Goal: Task Accomplishment & Management: Manage account settings

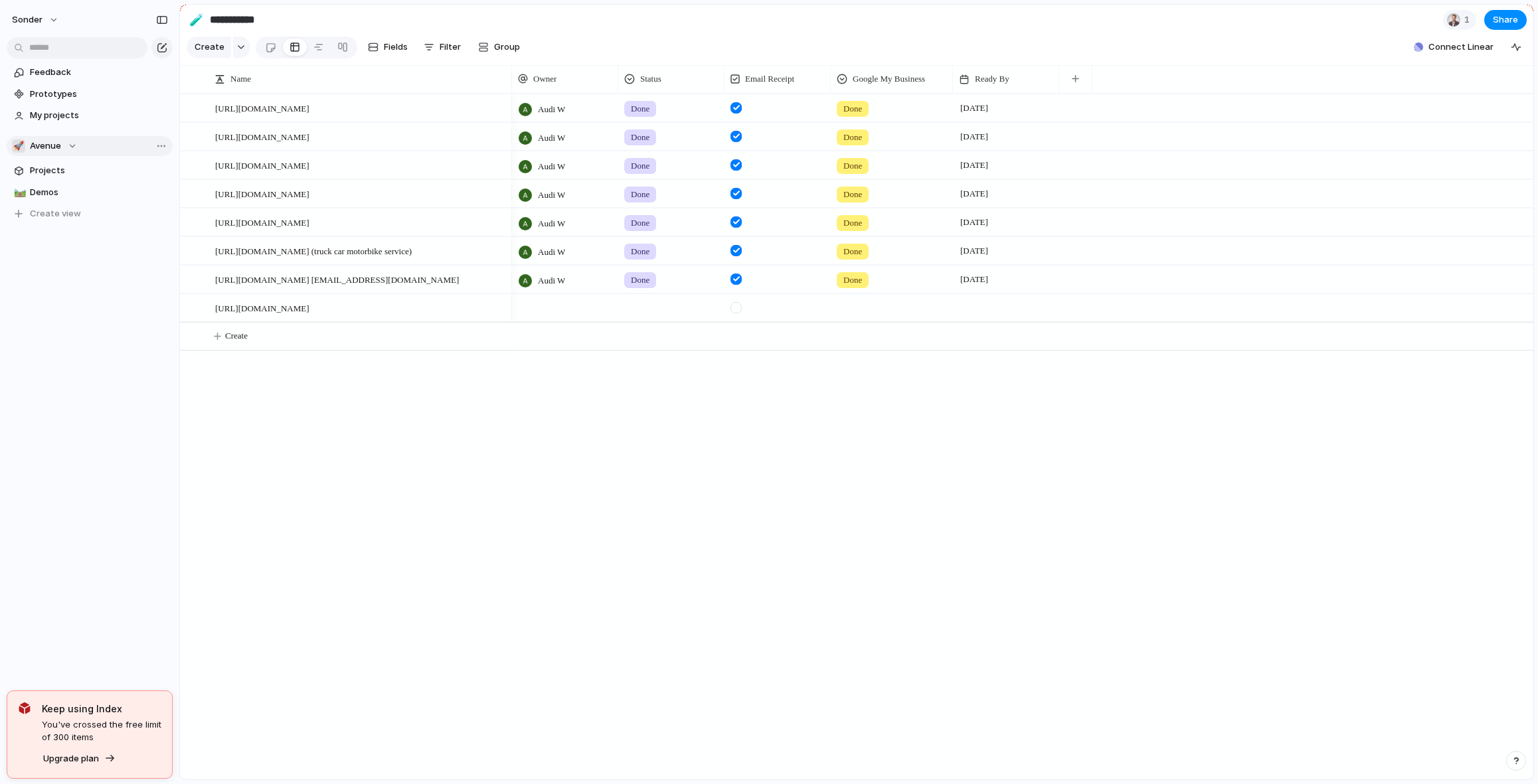
click at [58, 147] on span "Avenue" at bounding box center [46, 146] width 31 height 13
click at [78, 225] on li "🥶 Audi's Board" at bounding box center [90, 217] width 150 height 22
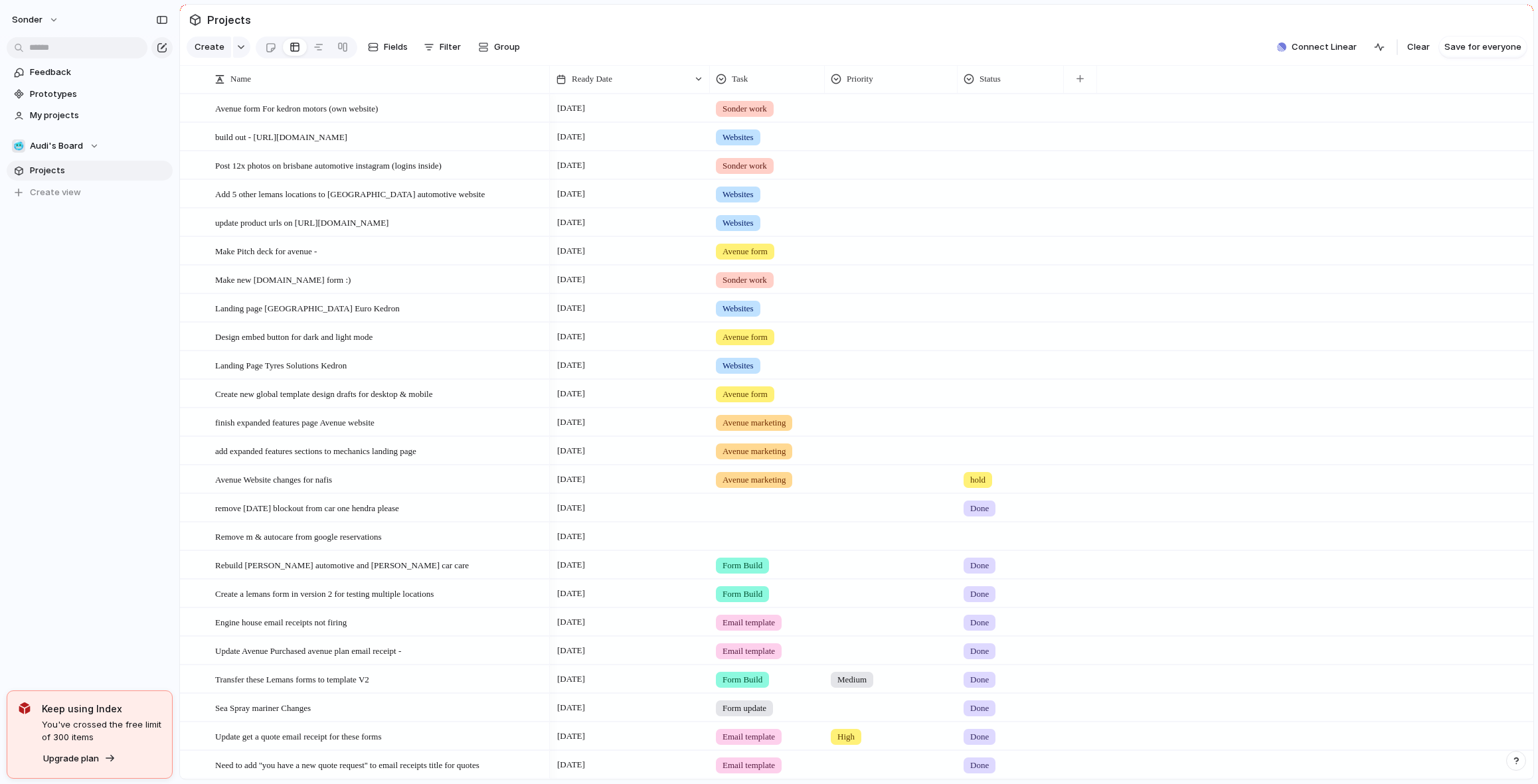
scroll to position [198, 0]
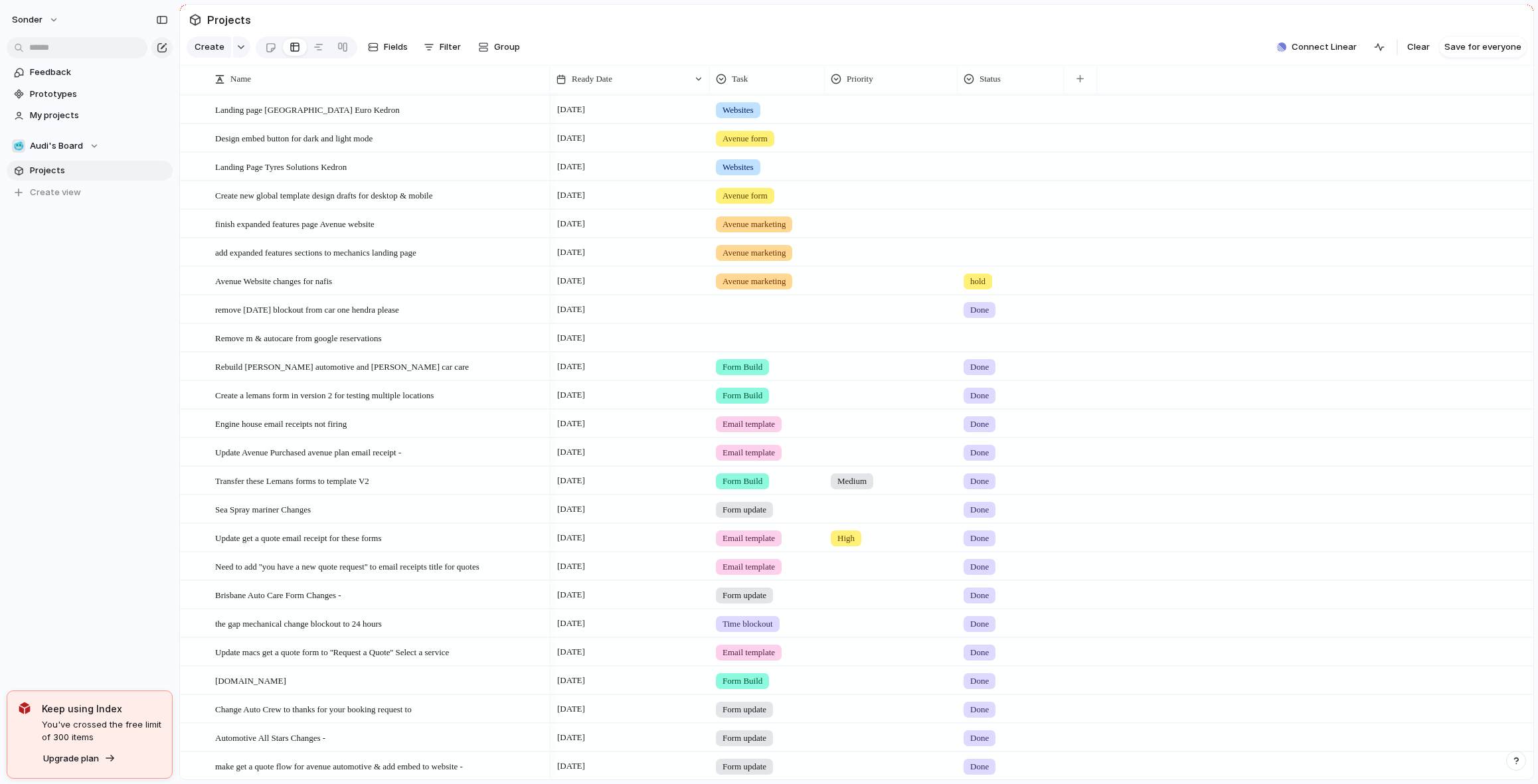
click at [984, 346] on div at bounding box center [1011, 336] width 105 height 22
click at [993, 424] on span "Done" at bounding box center [984, 425] width 22 height 13
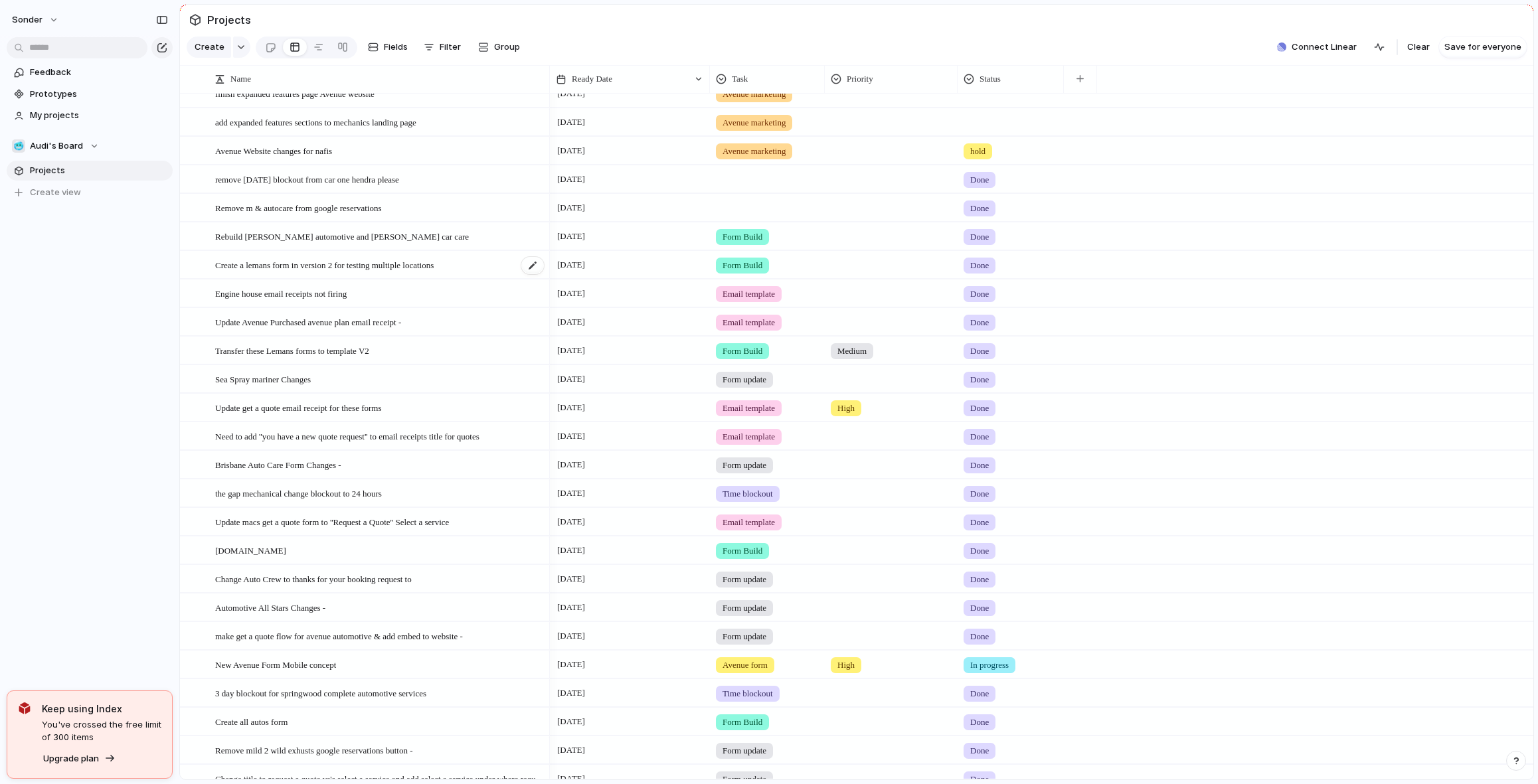
scroll to position [279, 0]
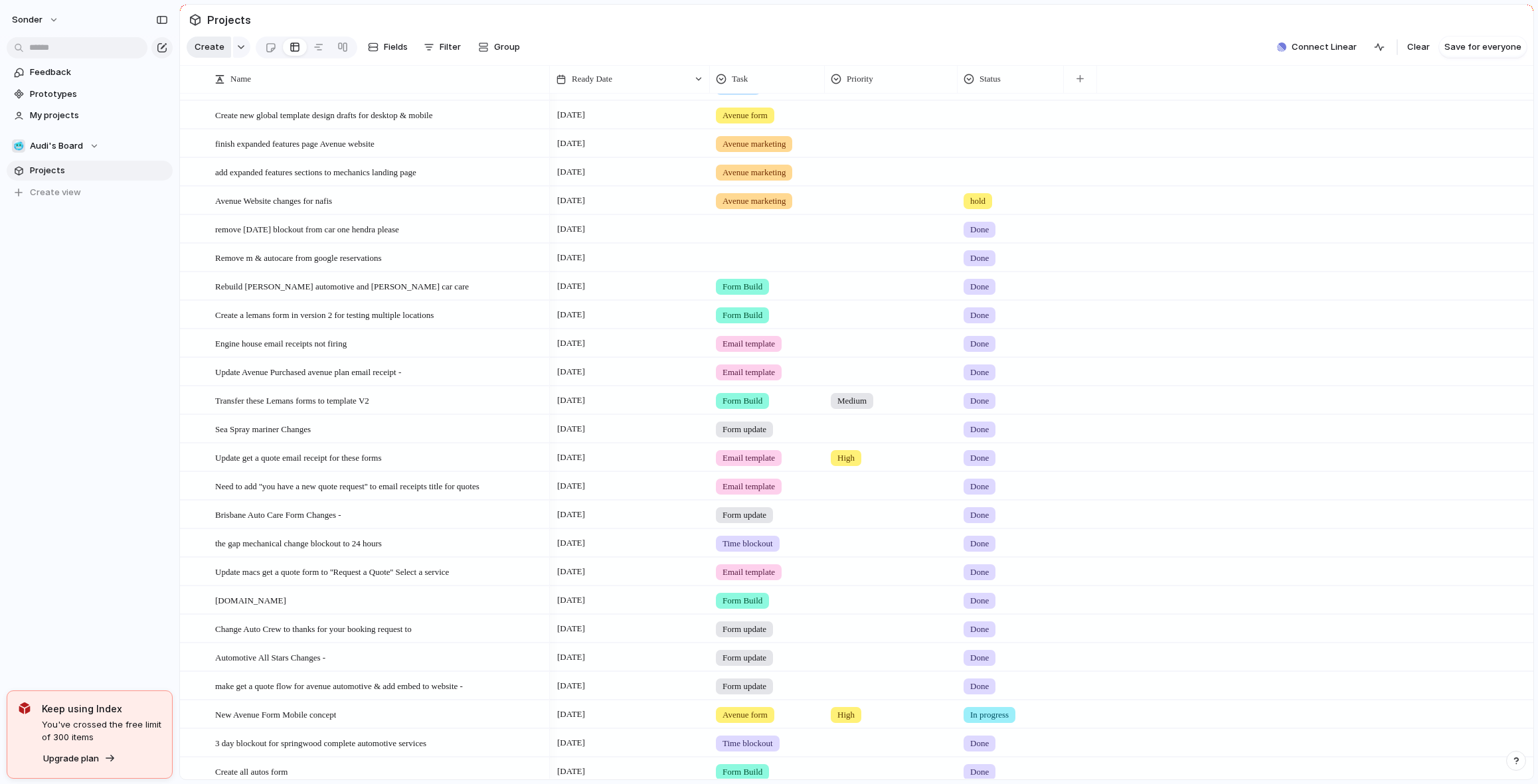
click at [204, 53] on span "Create" at bounding box center [209, 46] width 30 height 13
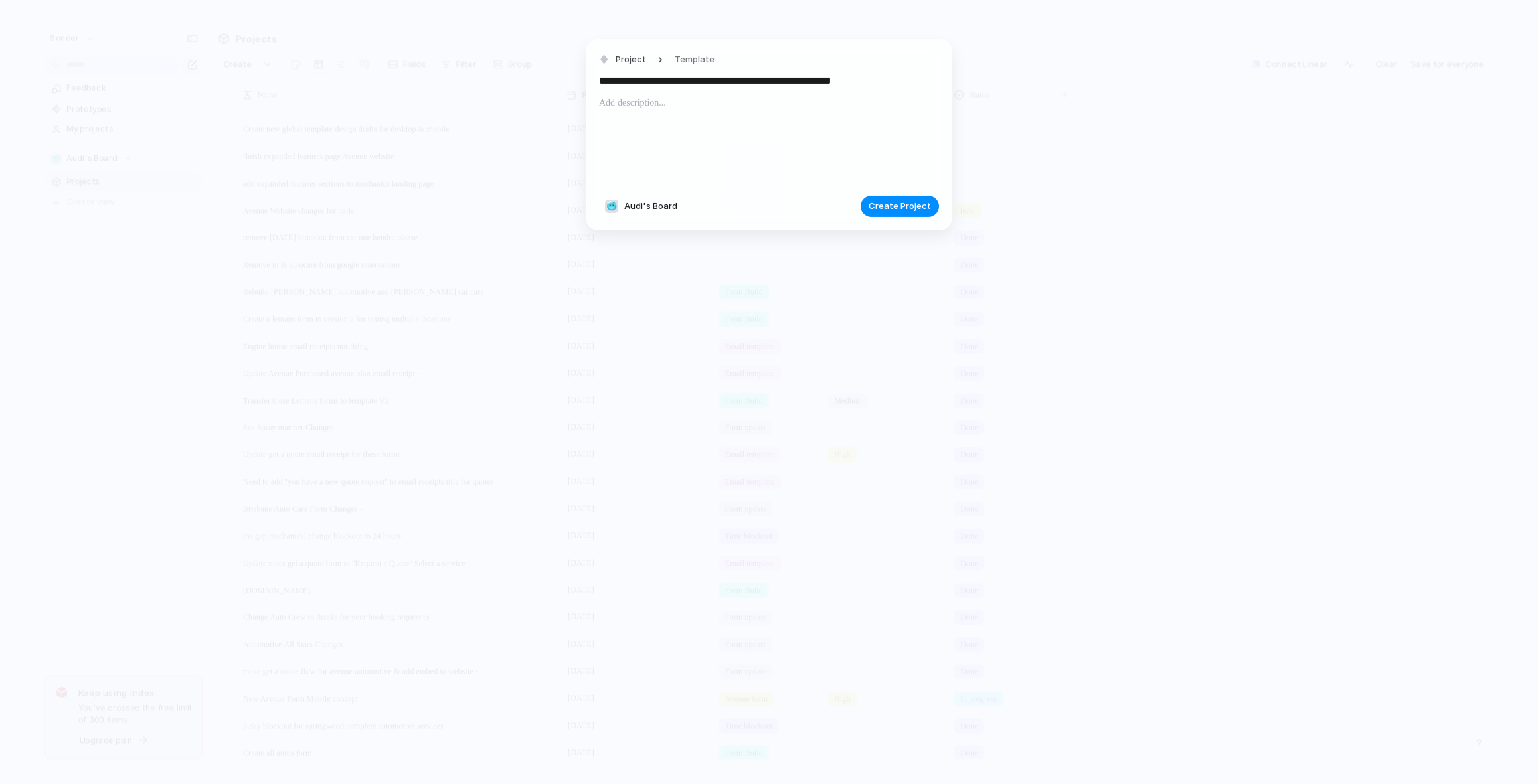
type input "**********"
click at [687, 178] on div at bounding box center [769, 140] width 340 height 90
click at [877, 201] on span "Create Project" at bounding box center [899, 206] width 63 height 13
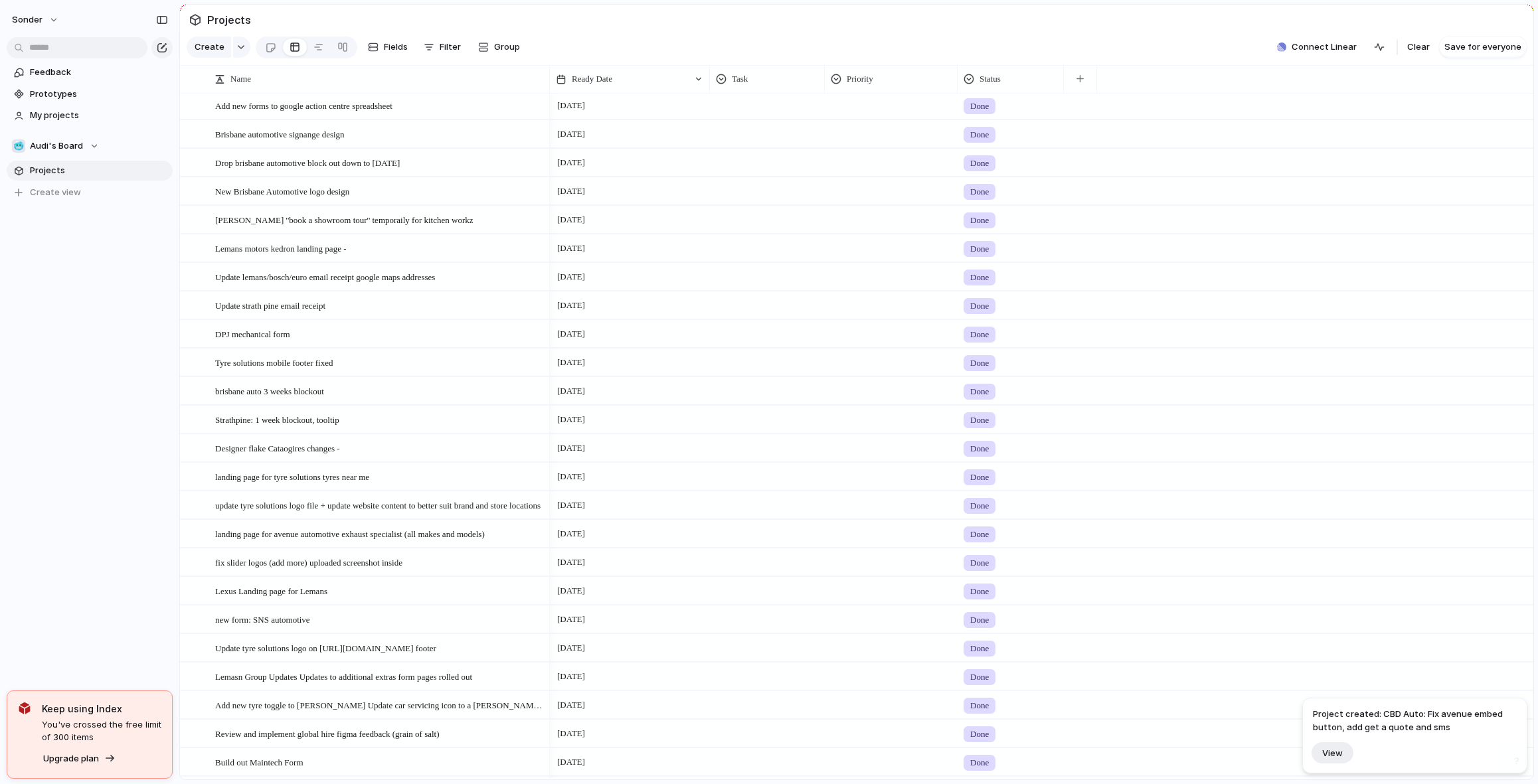
scroll to position [3864, 0]
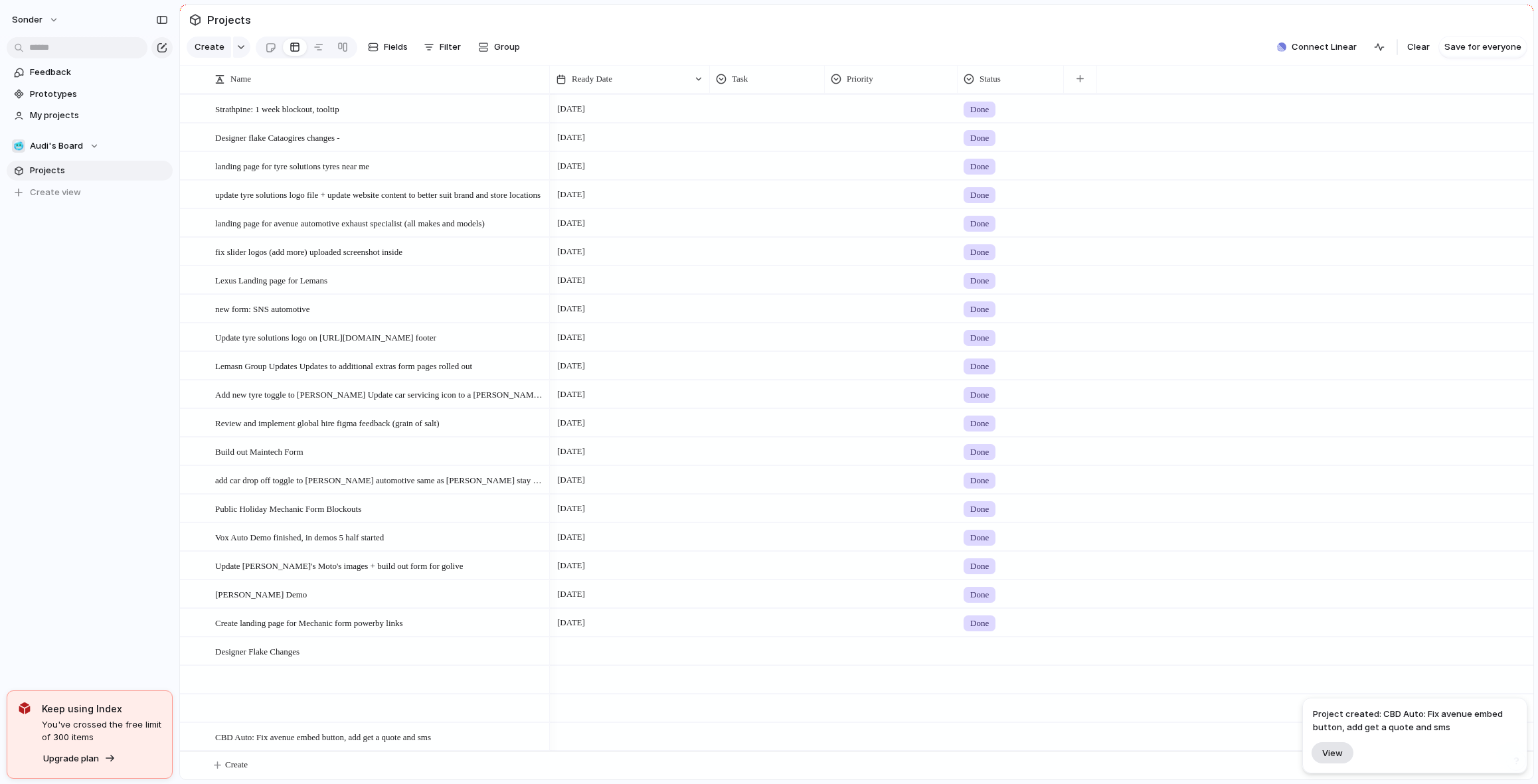
click at [1346, 752] on button "View" at bounding box center [1333, 753] width 42 height 22
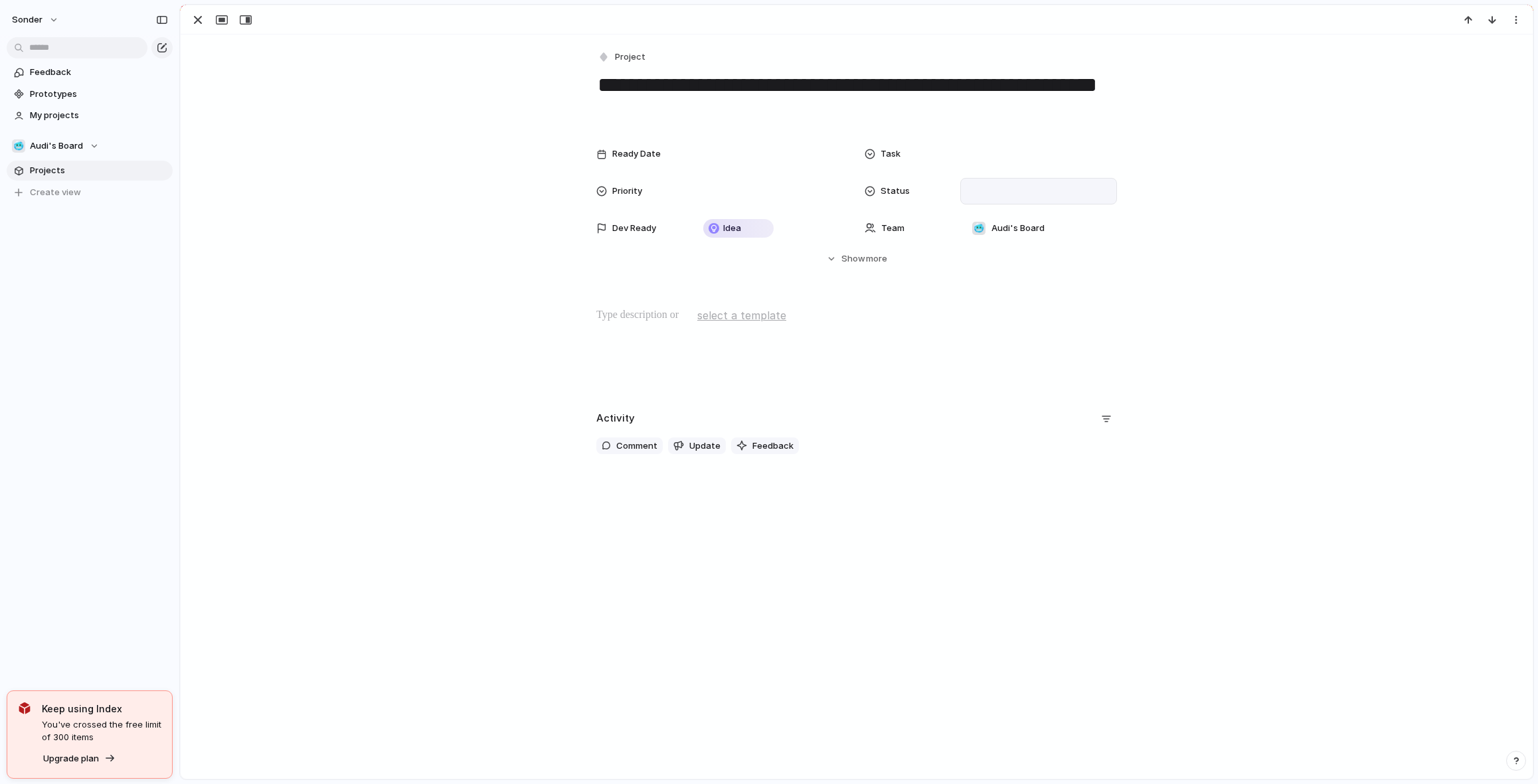
click at [976, 192] on div at bounding box center [1039, 191] width 145 height 15
click at [992, 302] on span "In progress" at bounding box center [999, 306] width 46 height 13
click at [979, 153] on div at bounding box center [1039, 154] width 145 height 15
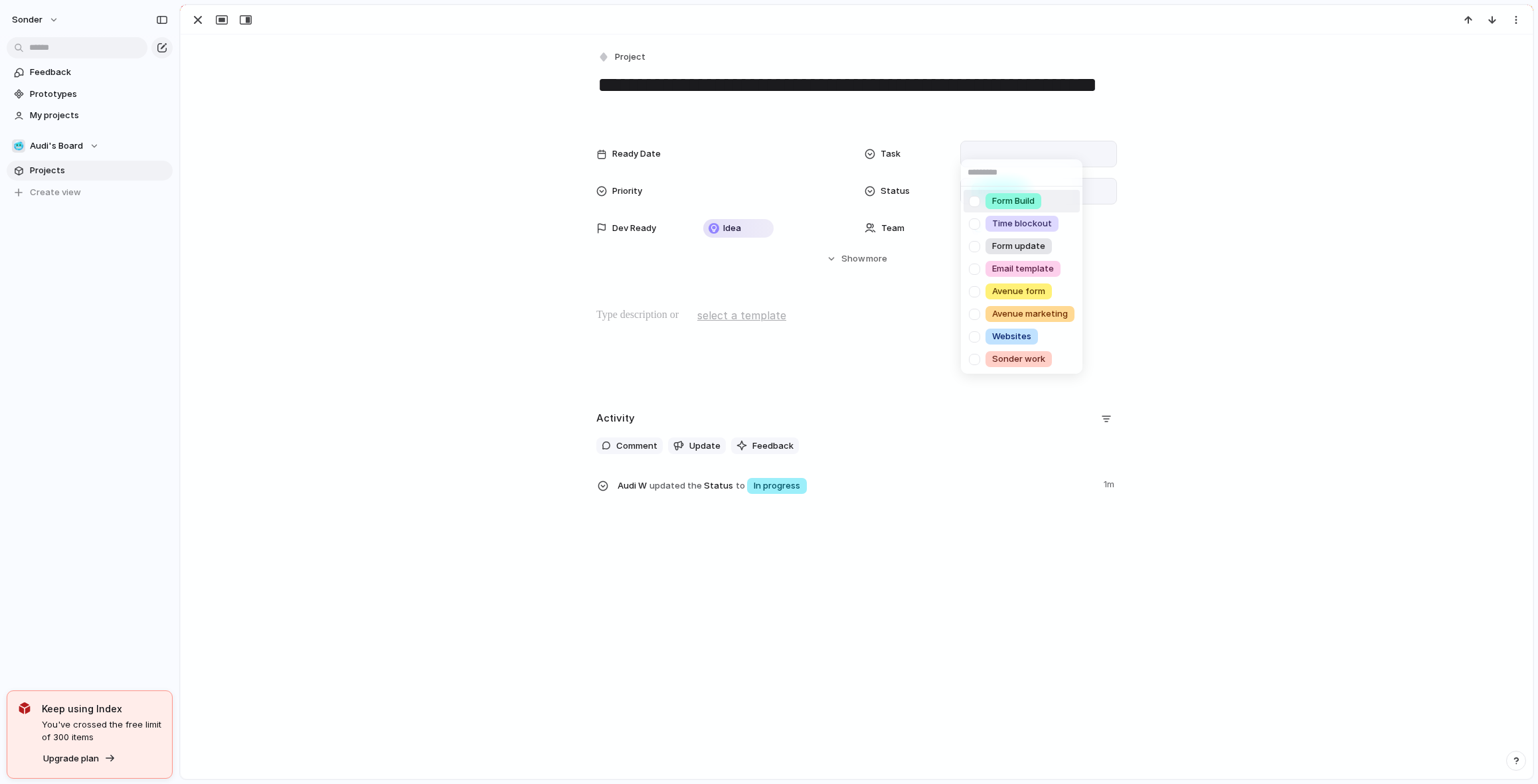
click at [1023, 207] on div "Form Build" at bounding box center [1014, 201] width 56 height 16
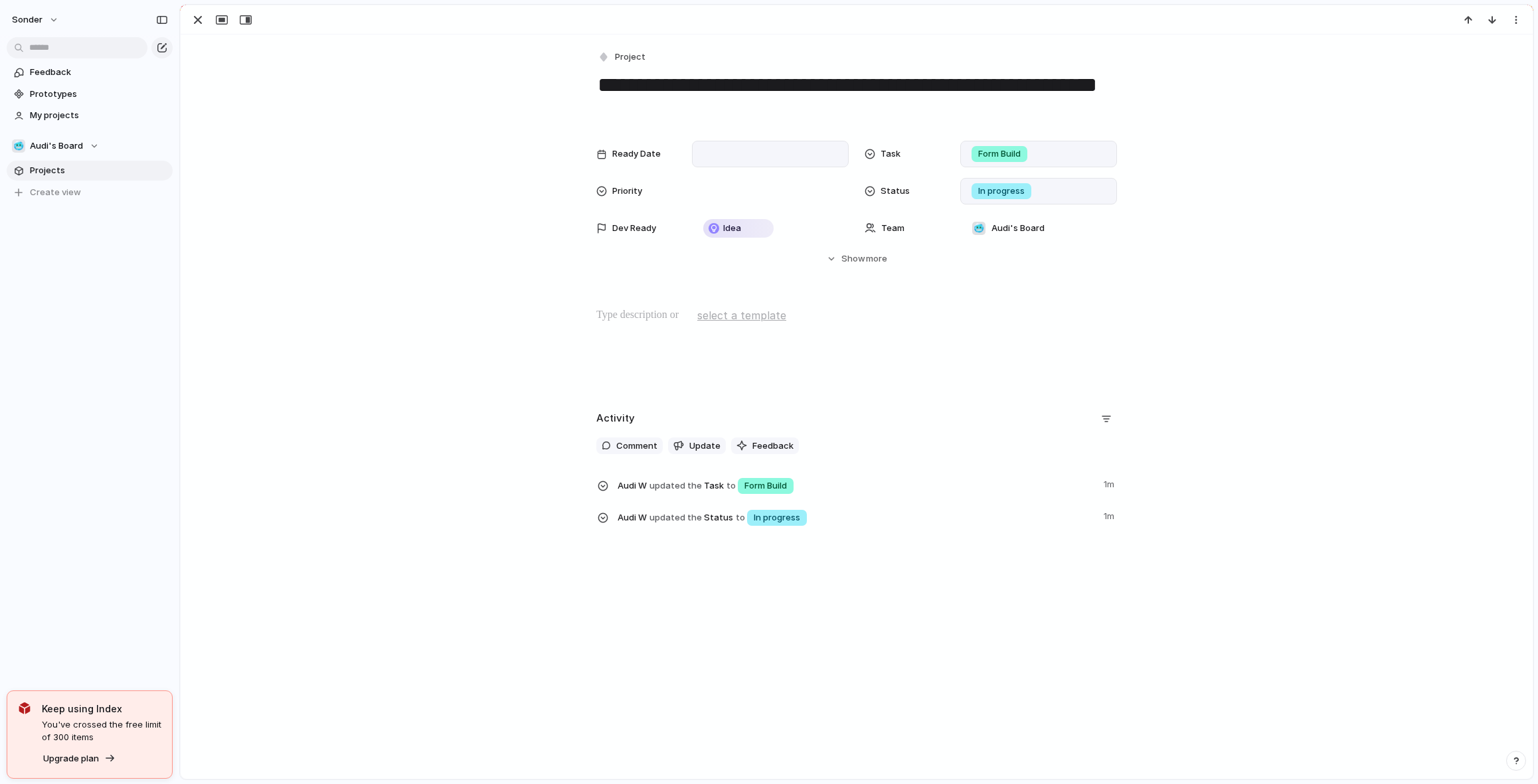
click at [720, 150] on div at bounding box center [771, 154] width 145 height 15
click at [775, 322] on button "14" at bounding box center [772, 318] width 24 height 24
